Goal: Transaction & Acquisition: Book appointment/travel/reservation

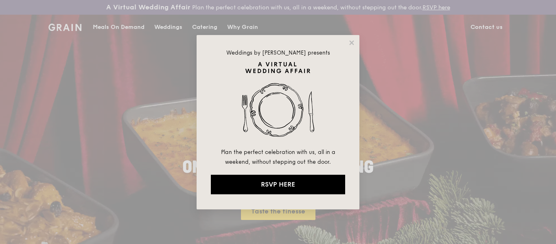
drag, startPoint x: 351, startPoint y: 43, endPoint x: 314, endPoint y: 42, distance: 37.4
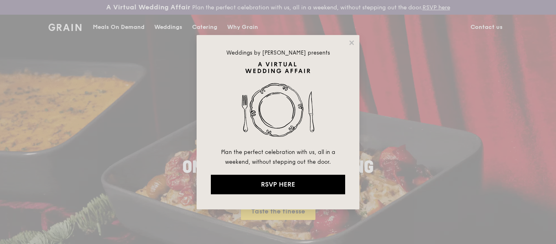
click at [351, 43] on icon at bounding box center [351, 42] width 4 height 4
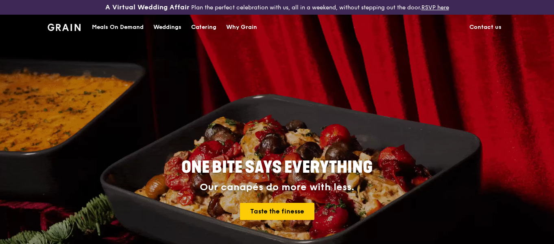
click at [213, 26] on div "Catering" at bounding box center [203, 27] width 25 height 24
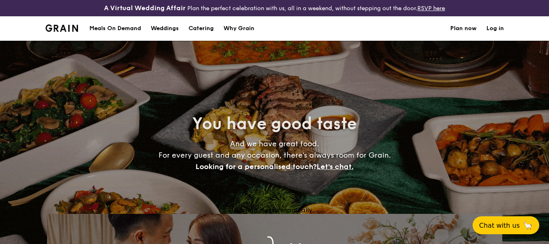
select select
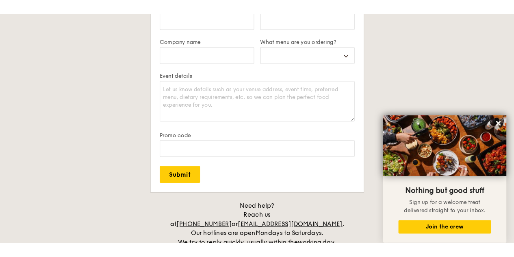
scroll to position [1505, 0]
